Goal: Transaction & Acquisition: Purchase product/service

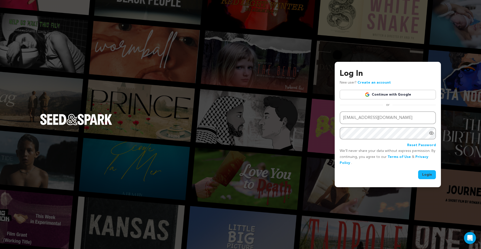
click at [426, 174] on button "Login" at bounding box center [427, 174] width 18 height 9
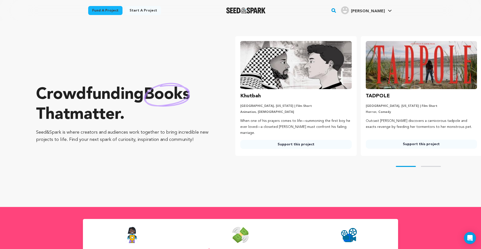
click at [374, 6] on link "Timothy P. Timothy P." at bounding box center [366, 9] width 53 height 9
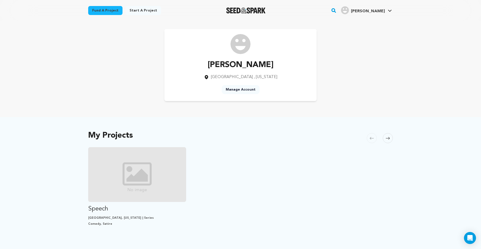
click at [385, 9] on link "Timothy P. Timothy P." at bounding box center [366, 9] width 53 height 9
click at [361, 81] on link "Logout" at bounding box center [374, 77] width 56 height 11
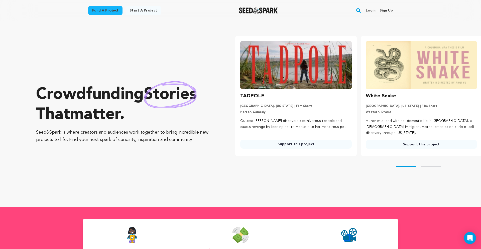
click at [373, 11] on link "Login" at bounding box center [370, 11] width 10 height 8
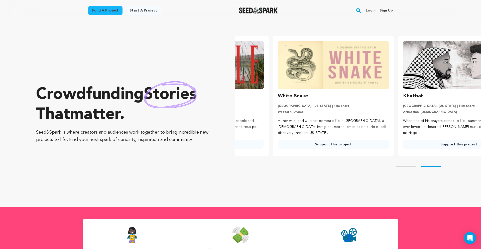
scroll to position [0, 115]
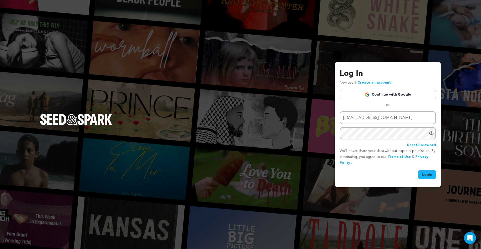
click at [382, 96] on link "Continue with Google" at bounding box center [387, 95] width 96 height 10
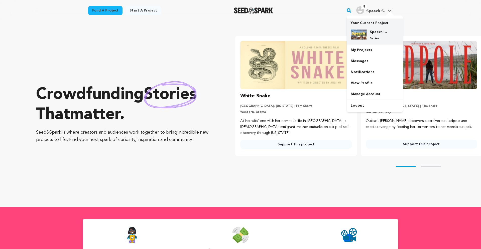
click at [371, 29] on div "Speech: The Series! Series" at bounding box center [374, 35] width 48 height 19
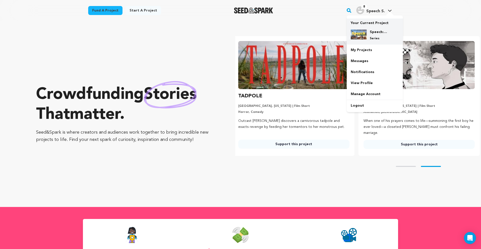
scroll to position [0, 129]
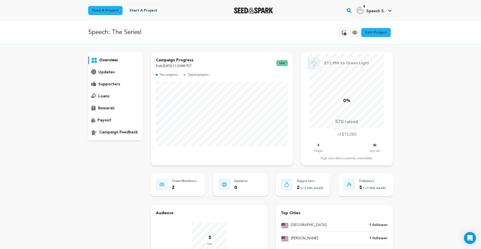
click at [346, 34] on icon at bounding box center [344, 32] width 5 height 5
click at [346, 33] on icon at bounding box center [344, 32] width 5 height 5
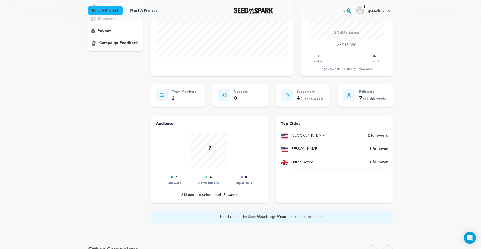
scroll to position [85, 0]
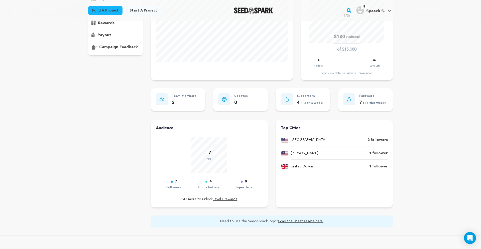
click at [316, 105] on p "4 ( +4 this week)" at bounding box center [310, 102] width 26 height 7
click at [306, 95] on p "Supporters" at bounding box center [310, 96] width 26 height 6
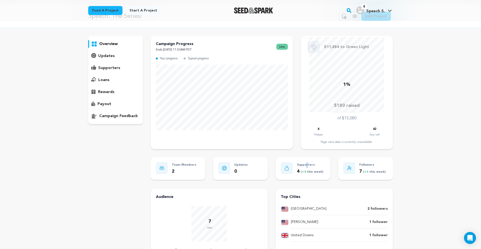
scroll to position [0, 0]
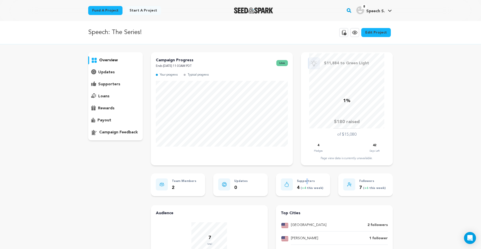
click at [114, 82] on p "supporters" at bounding box center [109, 84] width 22 height 6
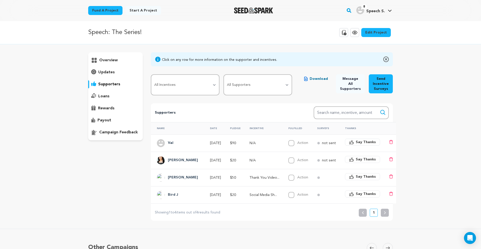
click at [111, 65] on div "overview" at bounding box center [115, 96] width 55 height 88
click at [111, 64] on div "overview" at bounding box center [115, 96] width 55 height 88
click at [111, 61] on p "overview" at bounding box center [108, 60] width 19 height 6
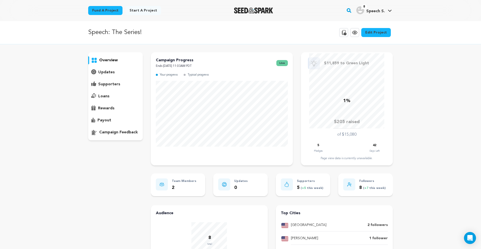
click at [104, 95] on p "loans" at bounding box center [103, 96] width 11 height 6
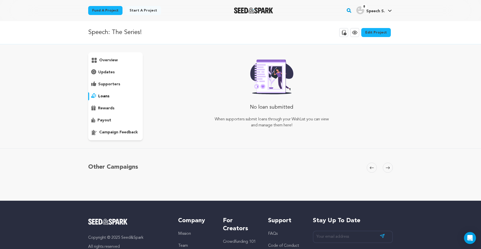
click at [108, 84] on p "supporters" at bounding box center [109, 84] width 22 height 6
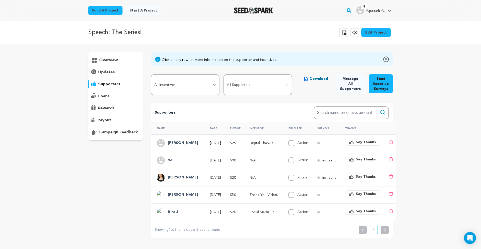
click at [111, 61] on p "overview" at bounding box center [108, 60] width 19 height 6
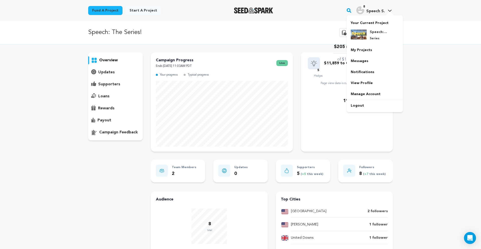
click at [387, 12] on div at bounding box center [389, 14] width 10 height 5
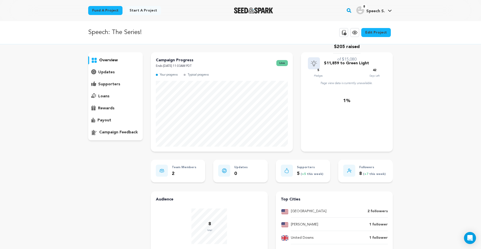
click at [390, 11] on icon at bounding box center [390, 11] width 4 height 2
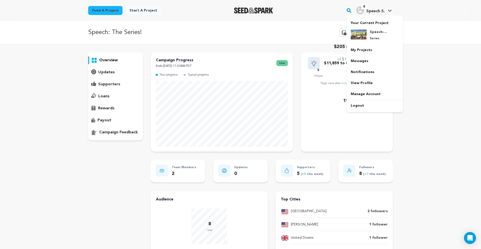
click at [386, 10] on link "8 Speech S. Speech S." at bounding box center [374, 9] width 38 height 9
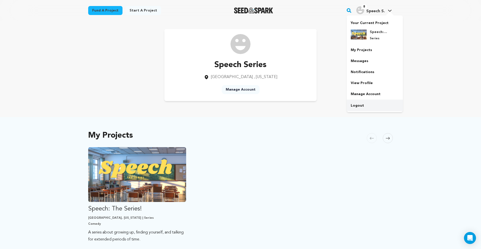
click at [358, 104] on link "Logout" at bounding box center [374, 105] width 56 height 11
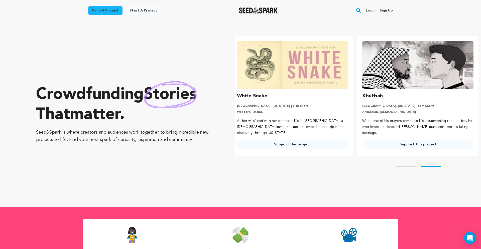
scroll to position [0, 129]
click at [111, 11] on link "Fund a project" at bounding box center [105, 10] width 34 height 9
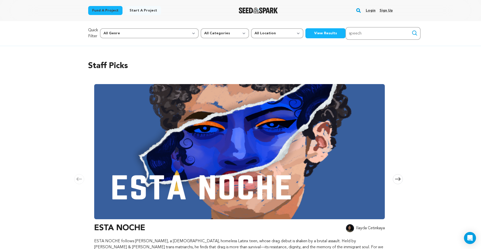
type input "speech"
click at [411, 30] on button "Search" at bounding box center [414, 33] width 6 height 6
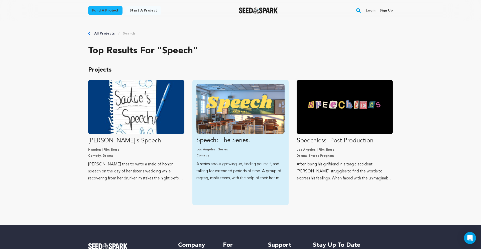
click at [258, 108] on img "Fund Speech: The Series!" at bounding box center [240, 109] width 88 height 50
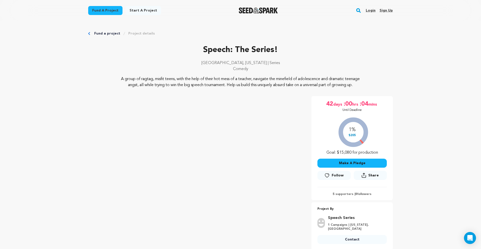
click at [350, 168] on button "Make A Pledge" at bounding box center [351, 163] width 69 height 9
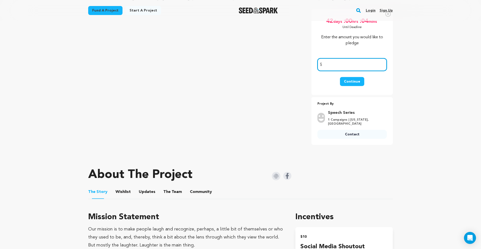
scroll to position [85, 0]
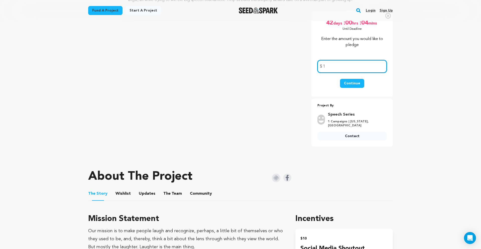
type input "1"
click at [354, 90] on div "Continue" at bounding box center [352, 84] width 24 height 11
click at [354, 88] on button "Continue" at bounding box center [352, 83] width 24 height 9
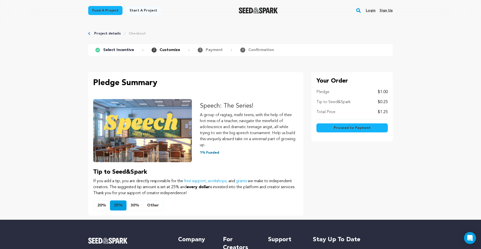
click at [362, 127] on span "Proceed to Payment" at bounding box center [351, 127] width 37 height 5
click at [355, 128] on span "Proceed to Payment" at bounding box center [351, 127] width 37 height 5
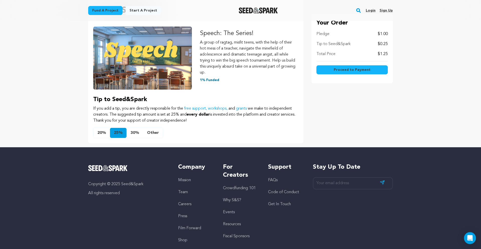
scroll to position [85, 0]
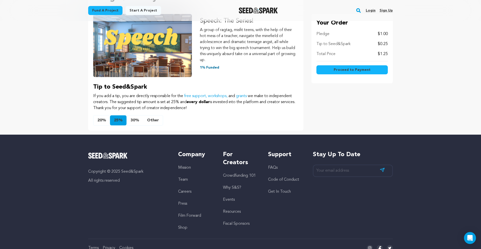
click at [148, 121] on button "Other" at bounding box center [153, 120] width 20 height 10
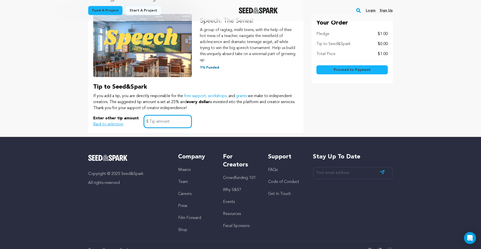
click at [151, 122] on input "text" at bounding box center [168, 121] width 48 height 13
click at [258, 111] on p "If you add a tip, you are directly responsible for the free support, workshops,…" at bounding box center [195, 102] width 205 height 18
click at [366, 63] on div "Your Order Pledge $1.00 Tip to Seed&Spark $0.00 Total Price $1.00 Proceed to Pa…" at bounding box center [351, 48] width 81 height 69
click at [364, 69] on span "Proceed to Payment" at bounding box center [351, 69] width 37 height 5
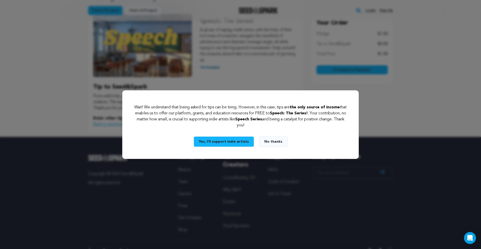
click at [230, 141] on button "Yes, I’ll support indie artists" at bounding box center [224, 141] width 60 height 11
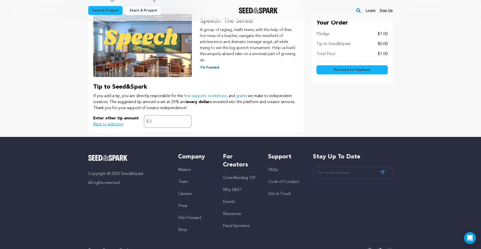
click at [333, 70] on button "Proceed to Payment" at bounding box center [351, 69] width 71 height 9
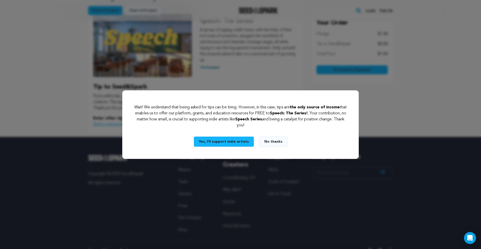
click at [228, 143] on button "Yes, I’ll support indie artists" at bounding box center [224, 141] width 60 height 11
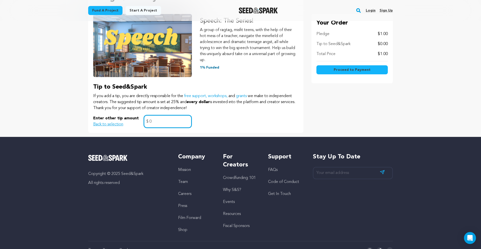
drag, startPoint x: 150, startPoint y: 122, endPoint x: 135, endPoint y: 121, distance: 14.8
click at [144, 121] on input "0" at bounding box center [168, 121] width 48 height 13
type input "1"
drag, startPoint x: 267, startPoint y: 109, endPoint x: 299, endPoint y: 93, distance: 36.3
click at [267, 109] on p "If you add a tip, you are directly responsible for the free support, workshops,…" at bounding box center [195, 102] width 205 height 18
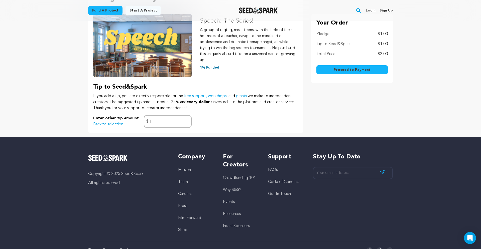
click at [343, 72] on span "Proceed to Payment" at bounding box center [351, 69] width 37 height 5
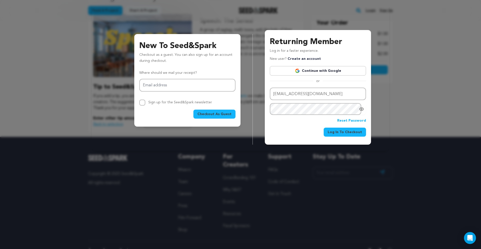
click at [73, 38] on div "New To Seed&Spark Checkout as a guest. You can also sign up for an account duri…" at bounding box center [240, 77] width 481 height 155
click at [336, 72] on link "Continue with Google" at bounding box center [318, 71] width 96 height 10
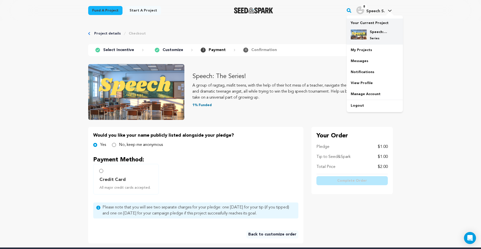
click at [372, 33] on h4 "Speech: The Series!" at bounding box center [378, 32] width 18 height 5
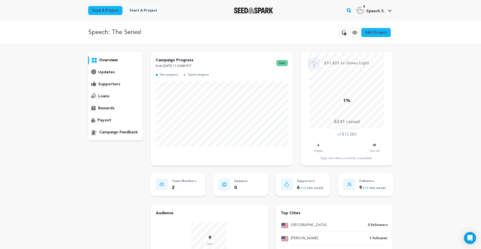
click at [116, 84] on p "supporters" at bounding box center [109, 84] width 22 height 6
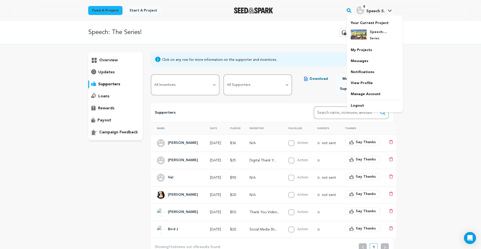
click at [376, 12] on span "Speech S." at bounding box center [375, 11] width 19 height 4
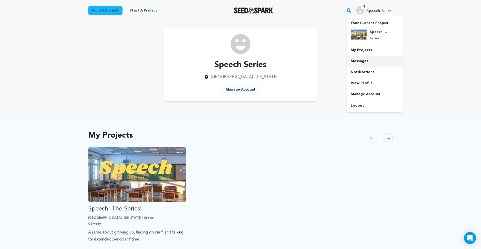
click at [369, 62] on link "Messages" at bounding box center [374, 61] width 56 height 11
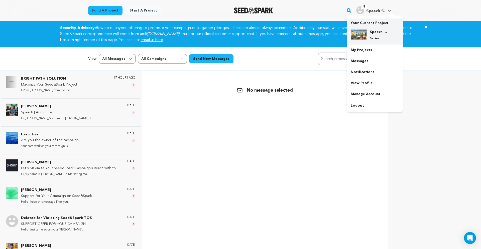
click at [373, 33] on h4 "Speech: The Series!" at bounding box center [378, 32] width 18 height 5
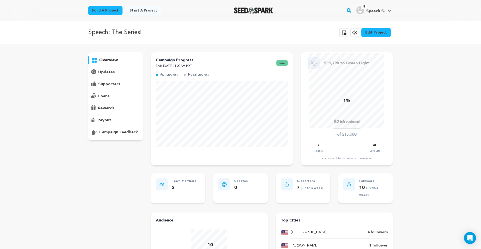
click at [108, 87] on p "supporters" at bounding box center [109, 84] width 22 height 6
